Goal: Task Accomplishment & Management: Manage account settings

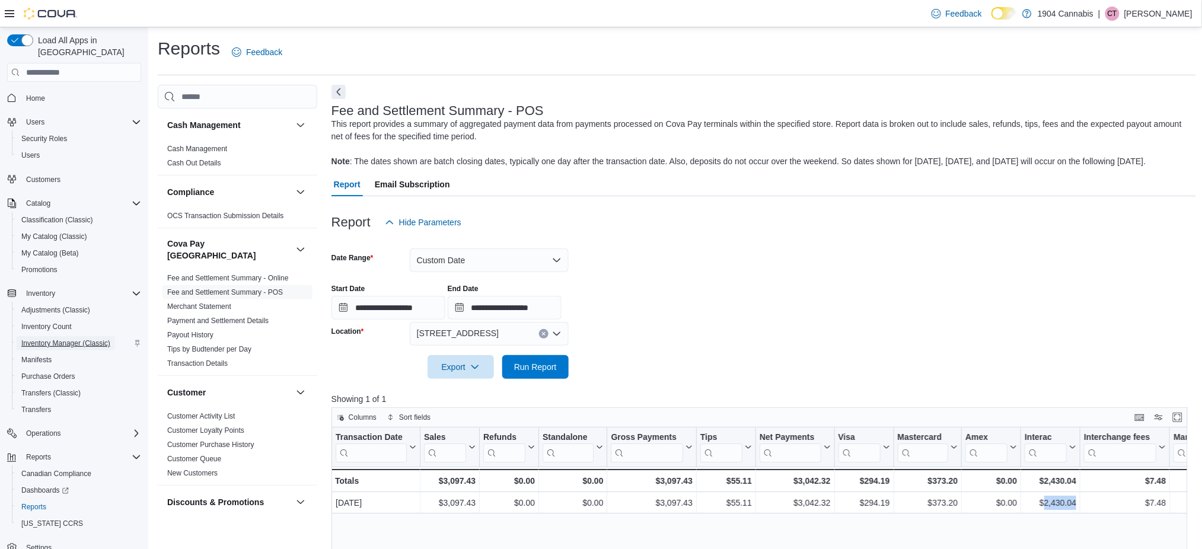
click at [46, 339] on span "Inventory Manager (Classic)" at bounding box center [65, 343] width 89 height 9
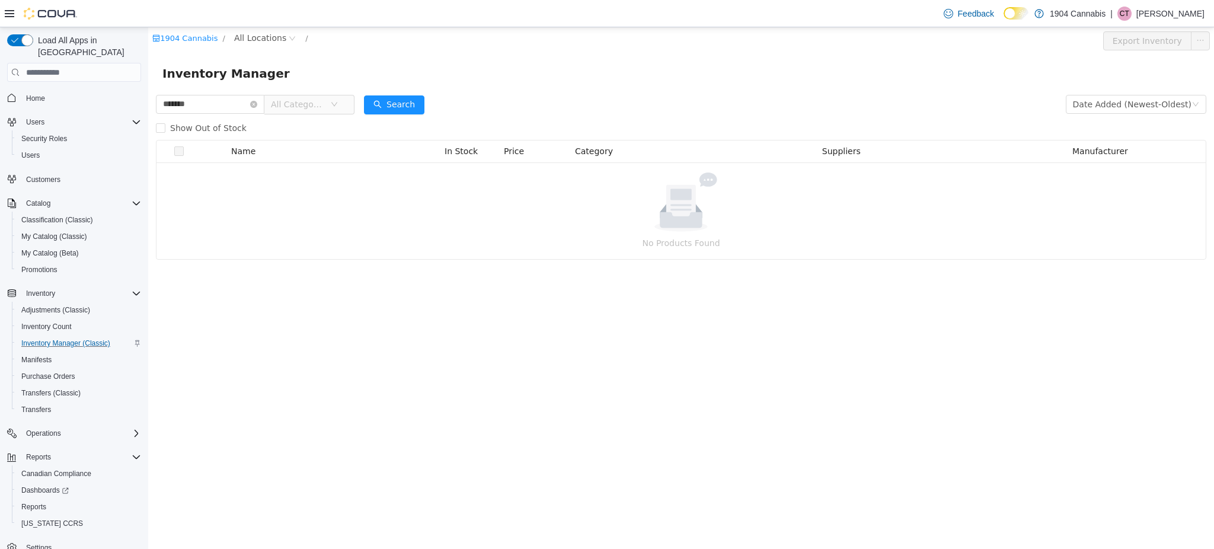
drag, startPoint x: -1, startPoint y: 30, endPoint x: -1, endPoint y: -20, distance: 49.2
click at [148, 27] on html "1904 Cannabis / All Locations / Export Inventory Inventory Manager ******* All …" at bounding box center [681, 288] width 1066 height 522
type input "*******"
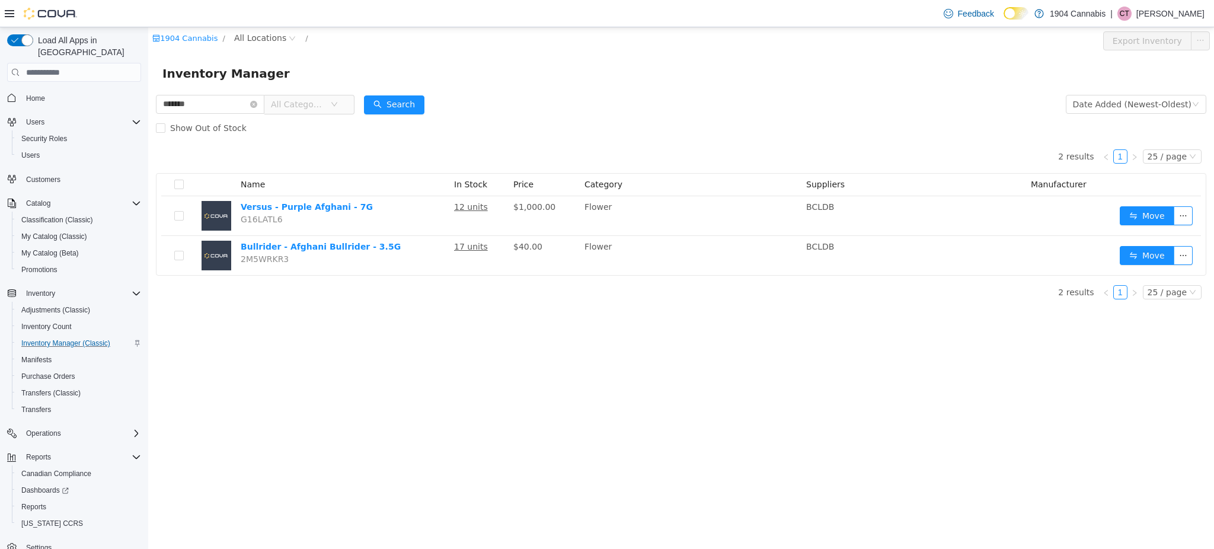
click at [260, 46] on div "1904 Cannabis / All Locations /" at bounding box center [592, 40] width 881 height 19
click at [250, 31] on span "All Locations" at bounding box center [260, 37] width 52 height 13
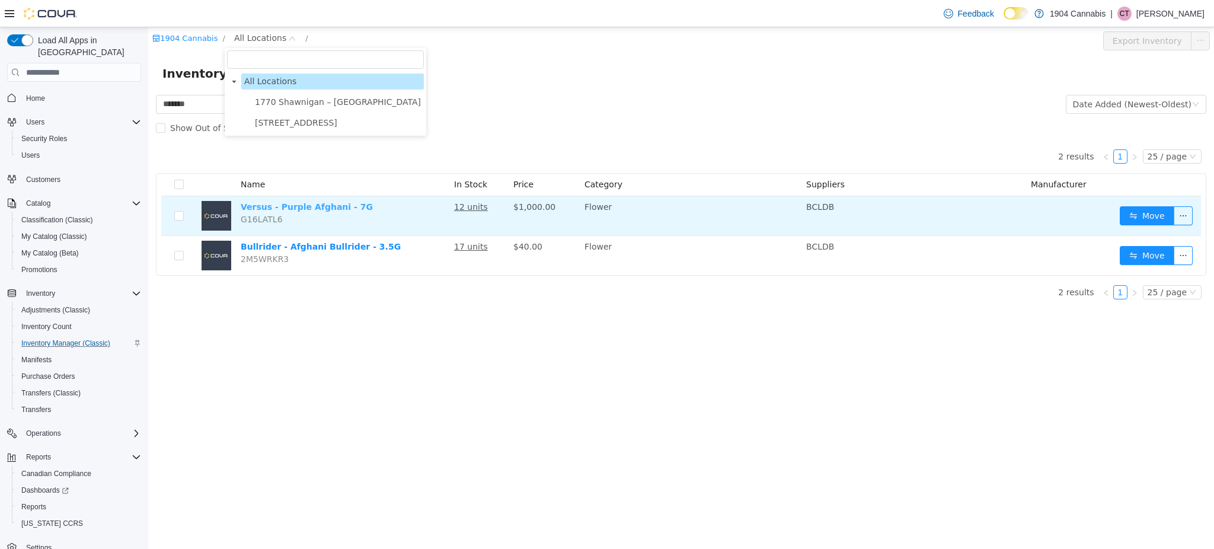
click at [272, 209] on link "Versus - Purple Afghani - 7G" at bounding box center [307, 206] width 132 height 9
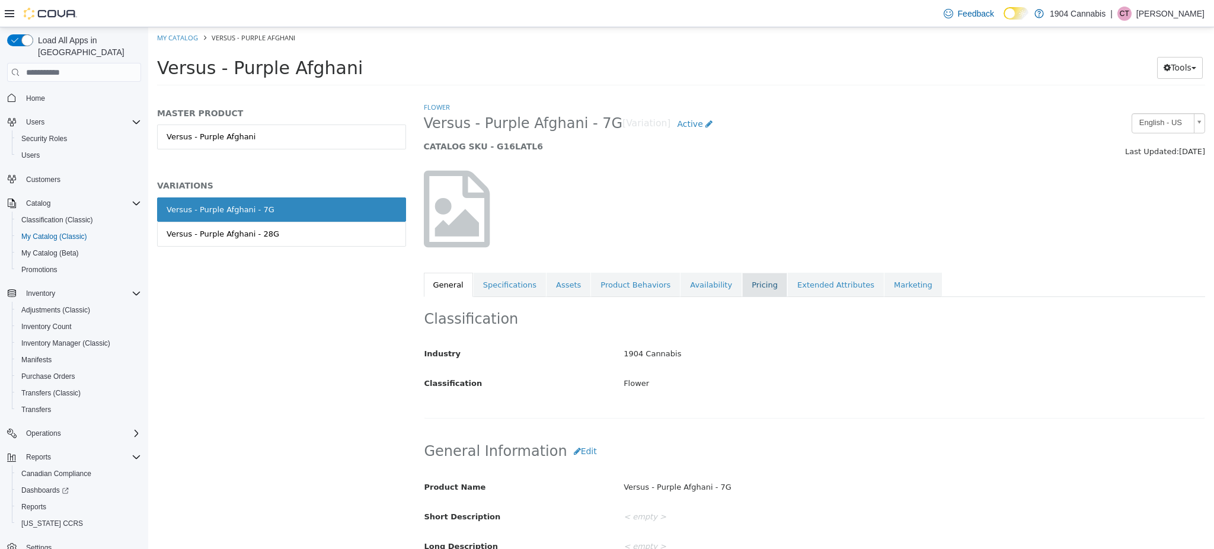
click at [742, 291] on link "Pricing" at bounding box center [764, 285] width 45 height 25
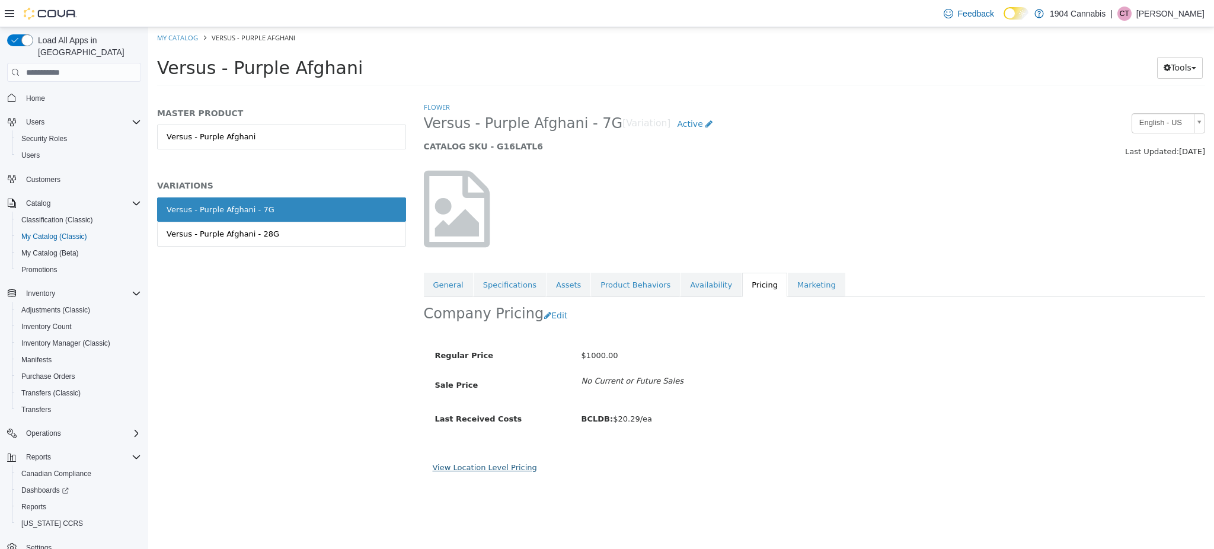
click at [484, 471] on link "View Location Level Pricing" at bounding box center [485, 467] width 104 height 9
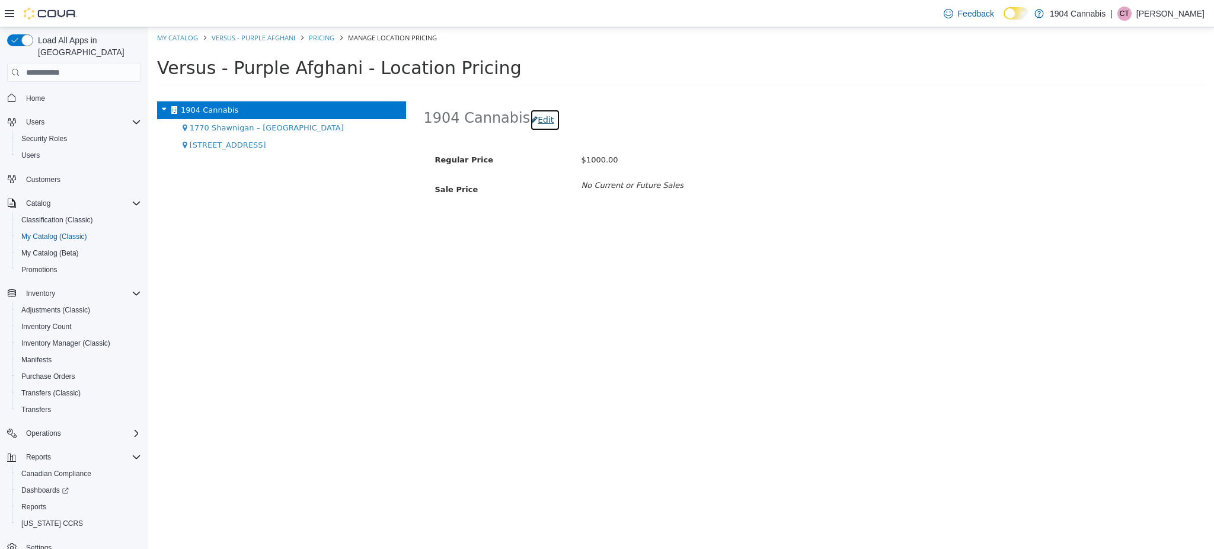
click at [538, 112] on button "Edit" at bounding box center [545, 120] width 30 height 22
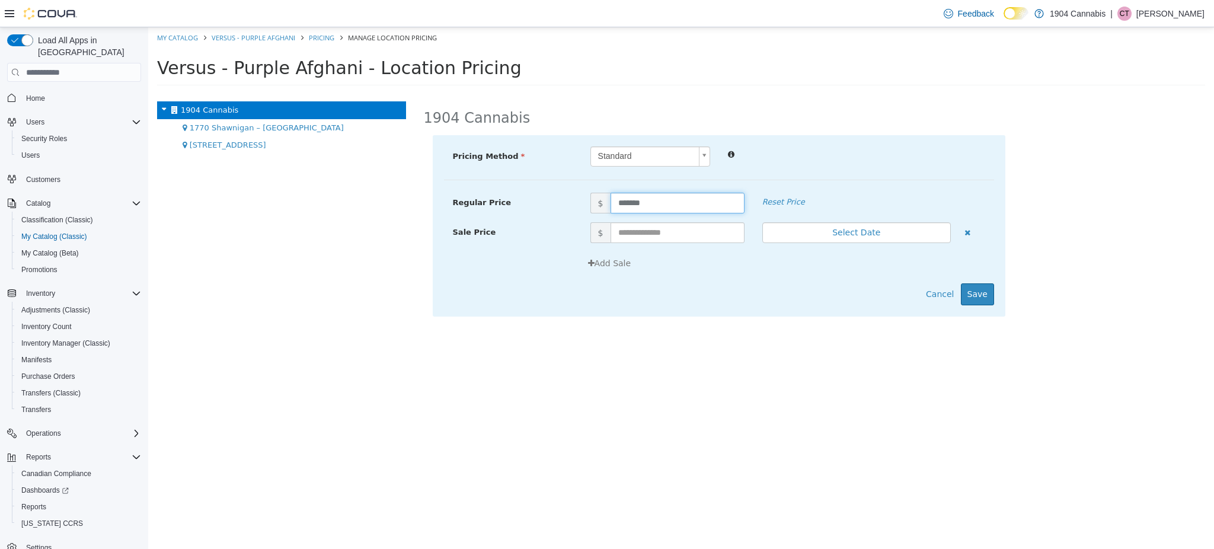
drag, startPoint x: 648, startPoint y: 203, endPoint x: 340, endPoint y: 240, distance: 310.5
click at [340, 93] on div "1904 Cannabis [STREET_ADDRESS] [STREET_ADDRESS] 1904 Cannabis Pricing Method St…" at bounding box center [681, 93] width 1066 height 0
type input "**"
click at [983, 292] on button "Save" at bounding box center [977, 294] width 33 height 22
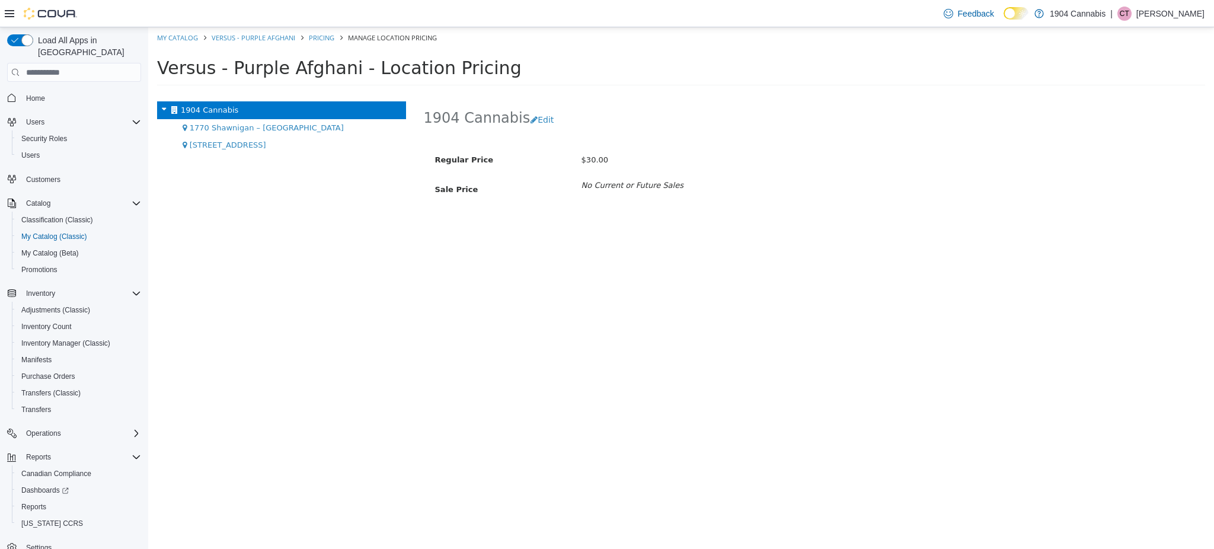
click at [79, 90] on span "Home" at bounding box center [81, 97] width 120 height 15
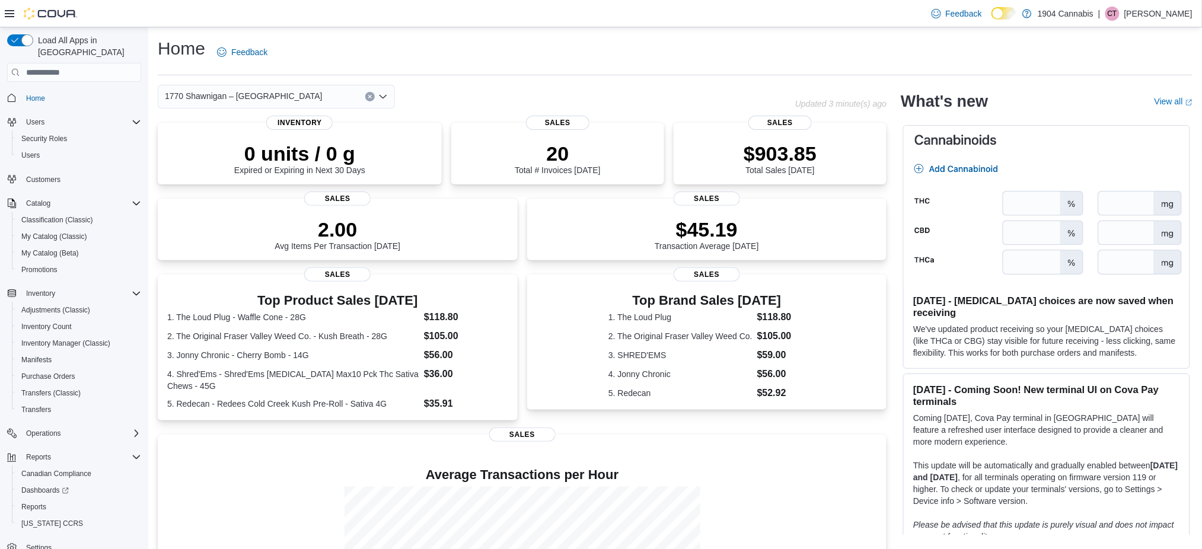
click at [258, 91] on span "1770 Shawnigan – [GEOGRAPHIC_DATA]" at bounding box center [244, 96] width 158 height 14
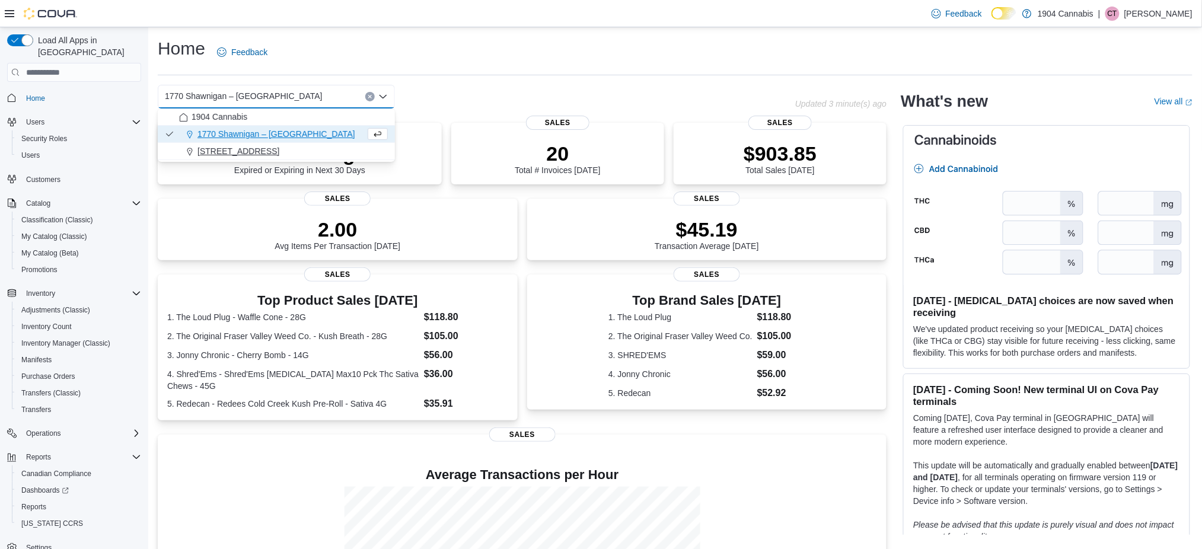
click at [245, 147] on span "[STREET_ADDRESS]" at bounding box center [238, 151] width 82 height 12
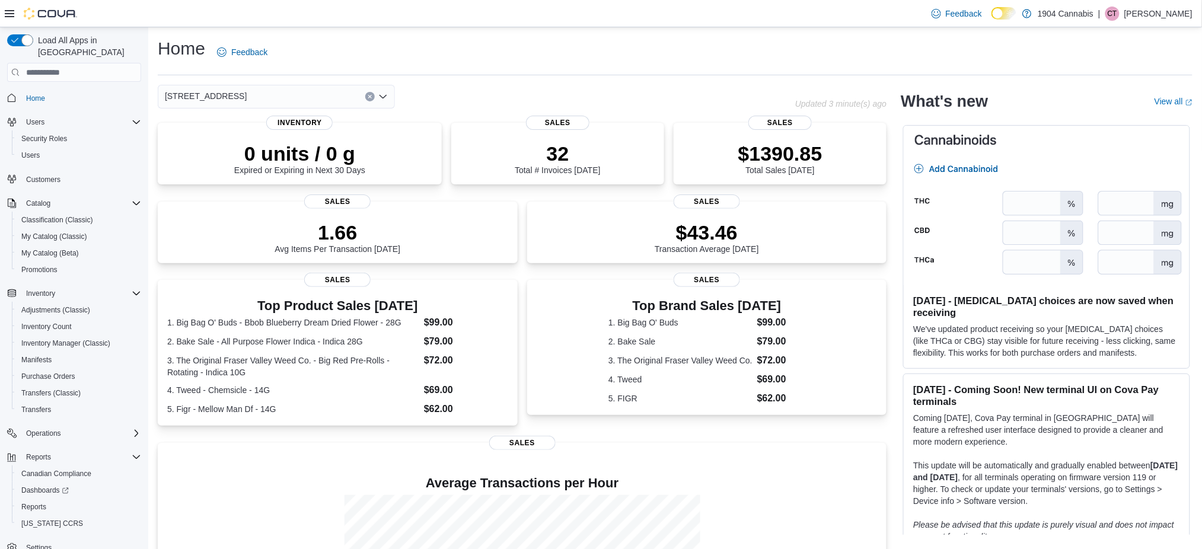
click at [78, 90] on span "Home" at bounding box center [81, 97] width 120 height 15
